Goal: Obtain resource: Obtain resource

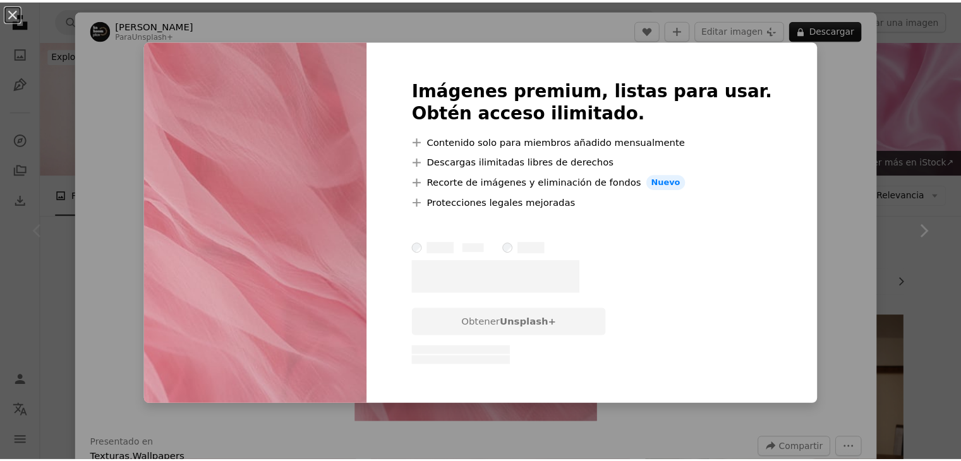
scroll to position [132, 0]
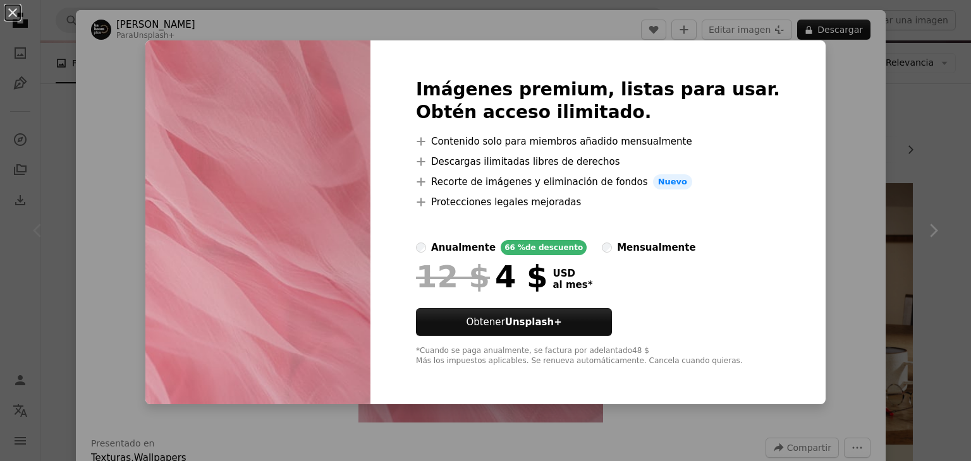
click at [791, 165] on div "An X shape Imágenes premium, listas para usar. Obtén acceso ilimitado. A plus s…" at bounding box center [485, 230] width 971 height 461
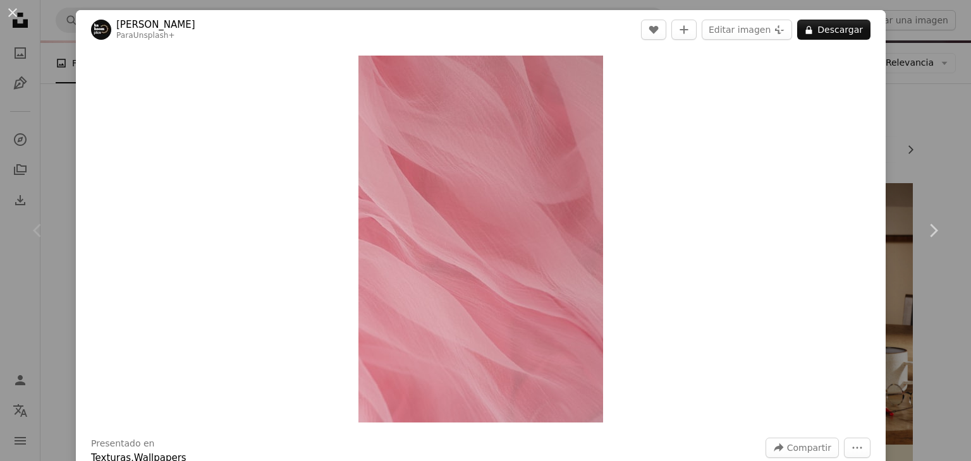
click at [925, 85] on div "An X shape Chevron left Chevron right [PERSON_NAME] Para Unsplash+ A heart A pl…" at bounding box center [485, 230] width 971 height 461
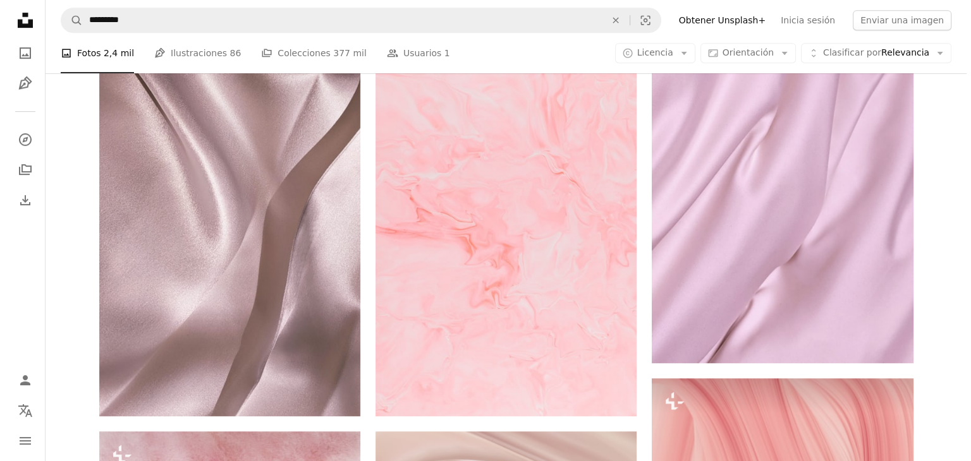
scroll to position [658, 0]
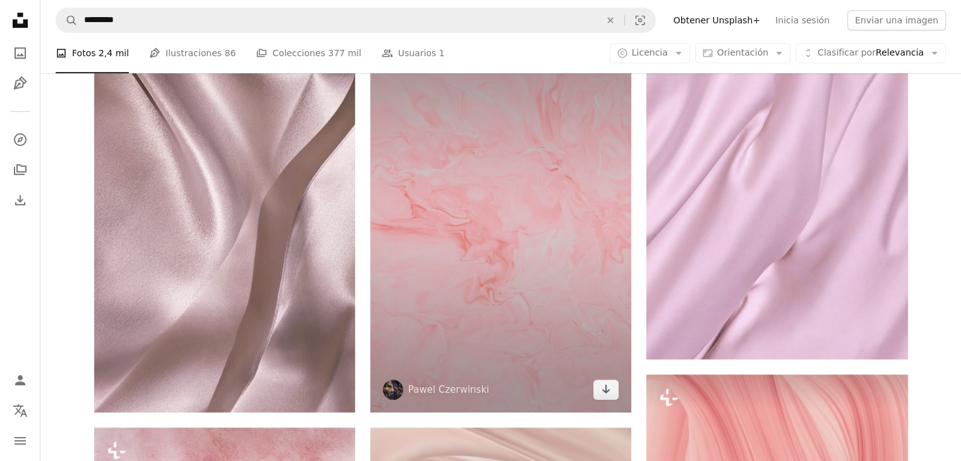
click at [556, 242] on img at bounding box center [500, 217] width 261 height 392
